Goal: Task Accomplishment & Management: Complete application form

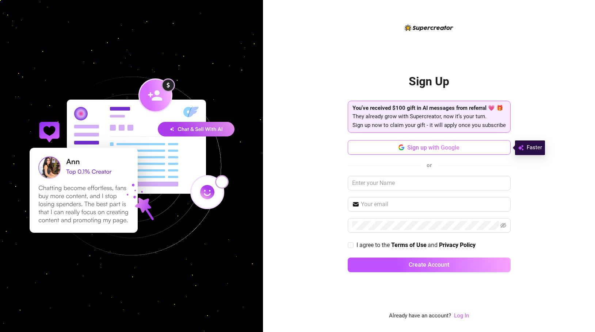
click at [483, 149] on button "Sign up with Google" at bounding box center [429, 147] width 163 height 15
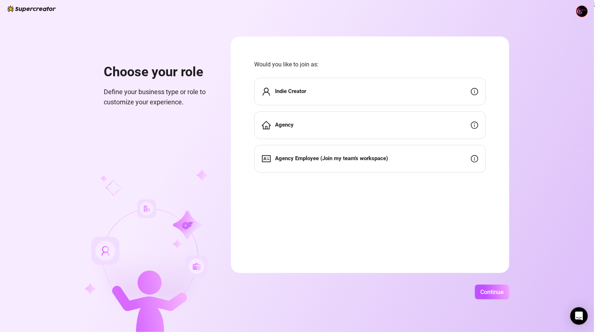
click at [295, 89] on strong "Indie Creator" at bounding box center [290, 91] width 31 height 7
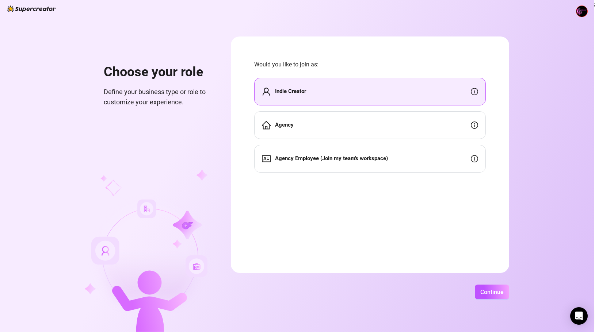
click at [452, 90] on div "Indie Creator" at bounding box center [370, 92] width 232 height 28
click at [453, 92] on div "Indie Creator" at bounding box center [370, 92] width 232 height 28
click at [483, 294] on span "Continue" at bounding box center [491, 292] width 23 height 7
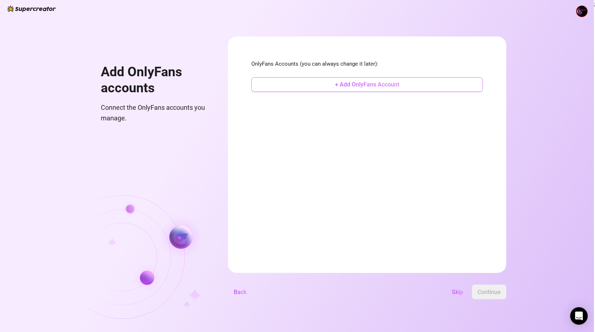
click at [400, 84] on button "+ Add OnlyFans Account" at bounding box center [367, 84] width 232 height 15
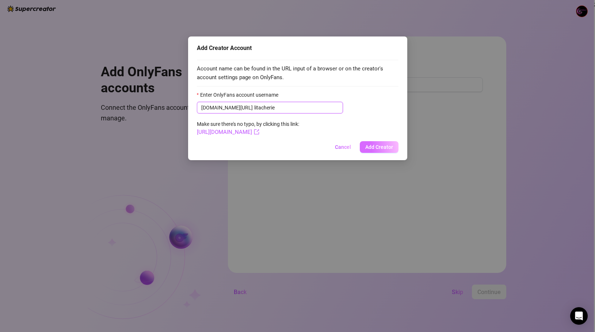
type input "litacherie"
click at [384, 141] on button "Add Creator" at bounding box center [379, 147] width 39 height 12
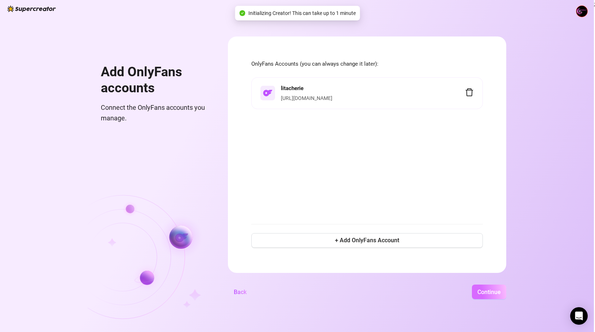
click at [490, 295] on span "Continue" at bounding box center [488, 292] width 23 height 7
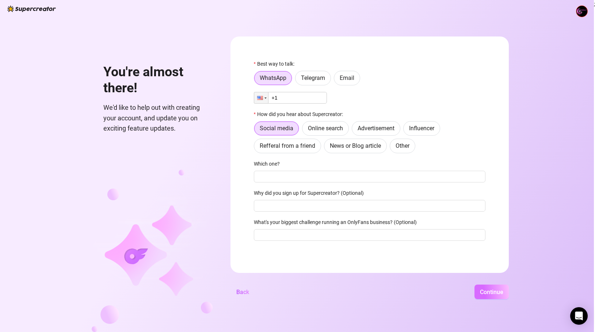
click at [486, 292] on span "Continue" at bounding box center [491, 292] width 23 height 7
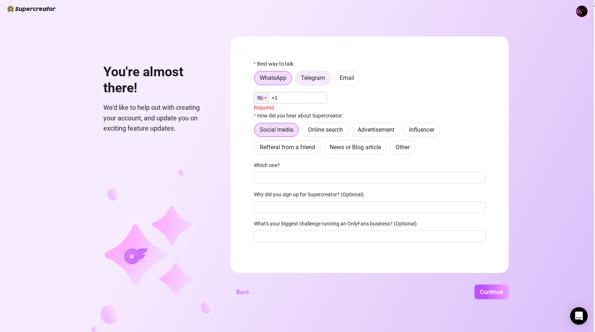
click at [310, 80] on span "Telegram" at bounding box center [313, 77] width 24 height 7
click at [297, 80] on input "Telegram" at bounding box center [297, 80] width 0 height 0
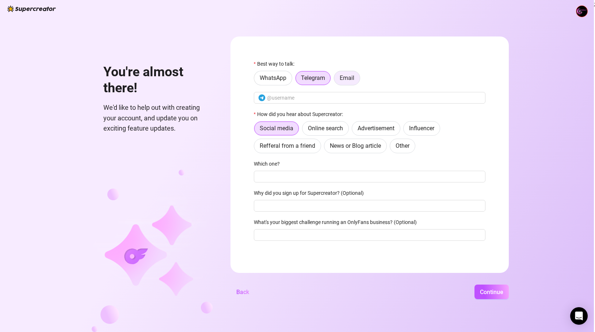
click at [345, 78] on span "Email" at bounding box center [347, 77] width 15 height 7
click at [336, 80] on input "Email" at bounding box center [336, 80] width 0 height 0
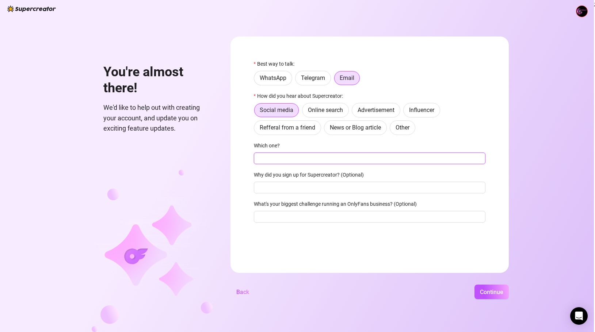
click at [290, 163] on input "Which one?" at bounding box center [370, 159] width 232 height 12
click at [426, 113] on span "Influencer" at bounding box center [421, 110] width 25 height 7
click at [405, 112] on input "Influencer" at bounding box center [405, 112] width 0 height 0
click at [352, 163] on input "Which one?" at bounding box center [370, 159] width 232 height 12
type input "alanahcole"
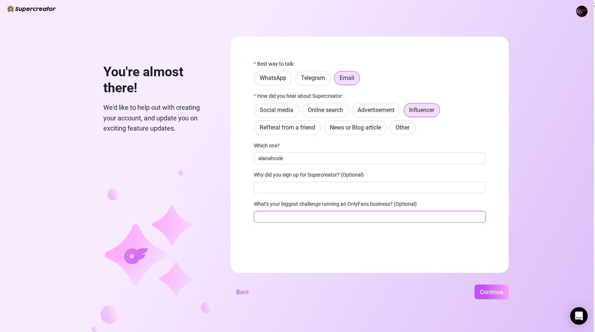
click at [340, 216] on input "What's your biggest challenge running an OnlyFans business? (Optional)" at bounding box center [370, 217] width 232 height 12
click at [493, 294] on span "Continue" at bounding box center [491, 292] width 23 height 7
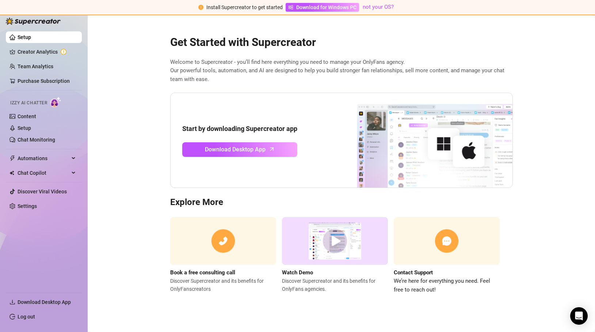
click at [331, 253] on img at bounding box center [335, 241] width 106 height 48
